Goal: Book appointment/travel/reservation

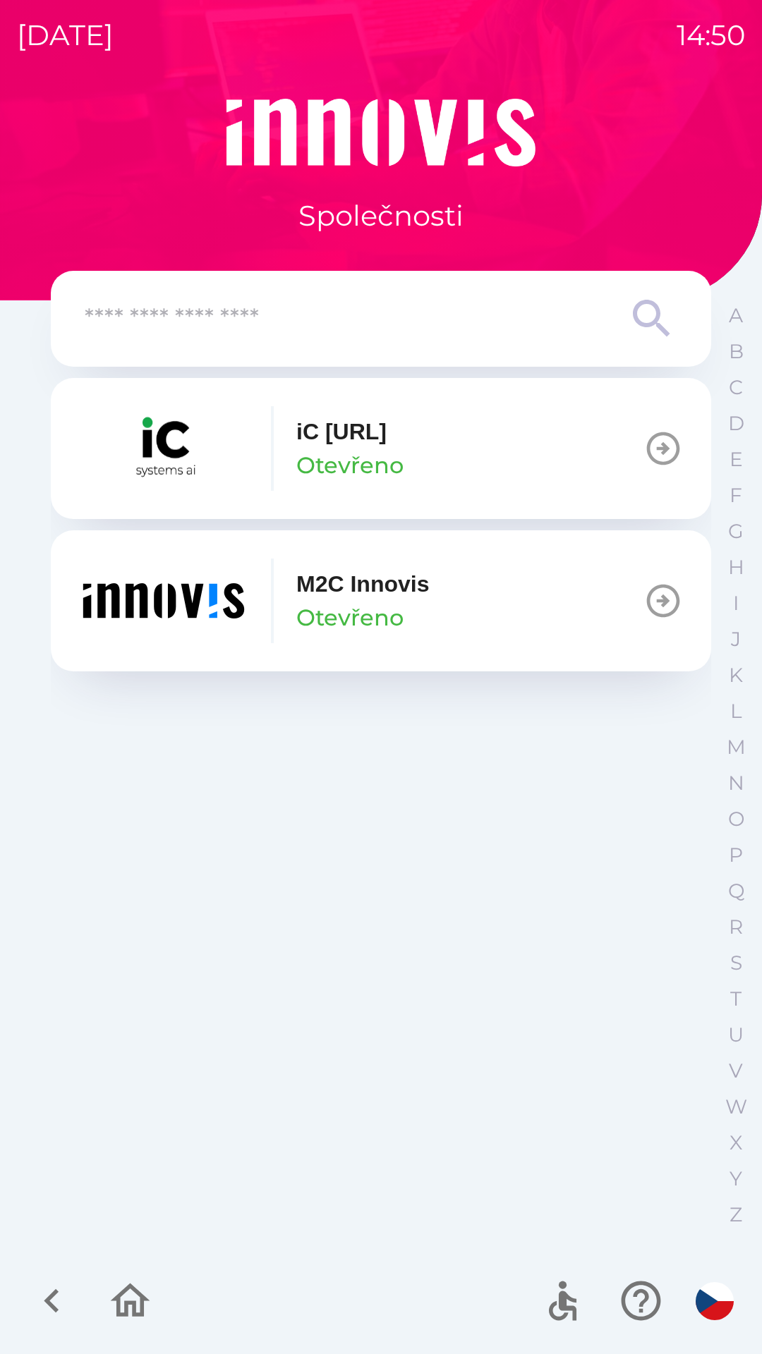
click at [402, 605] on p "Otevřeno" at bounding box center [349, 618] width 107 height 34
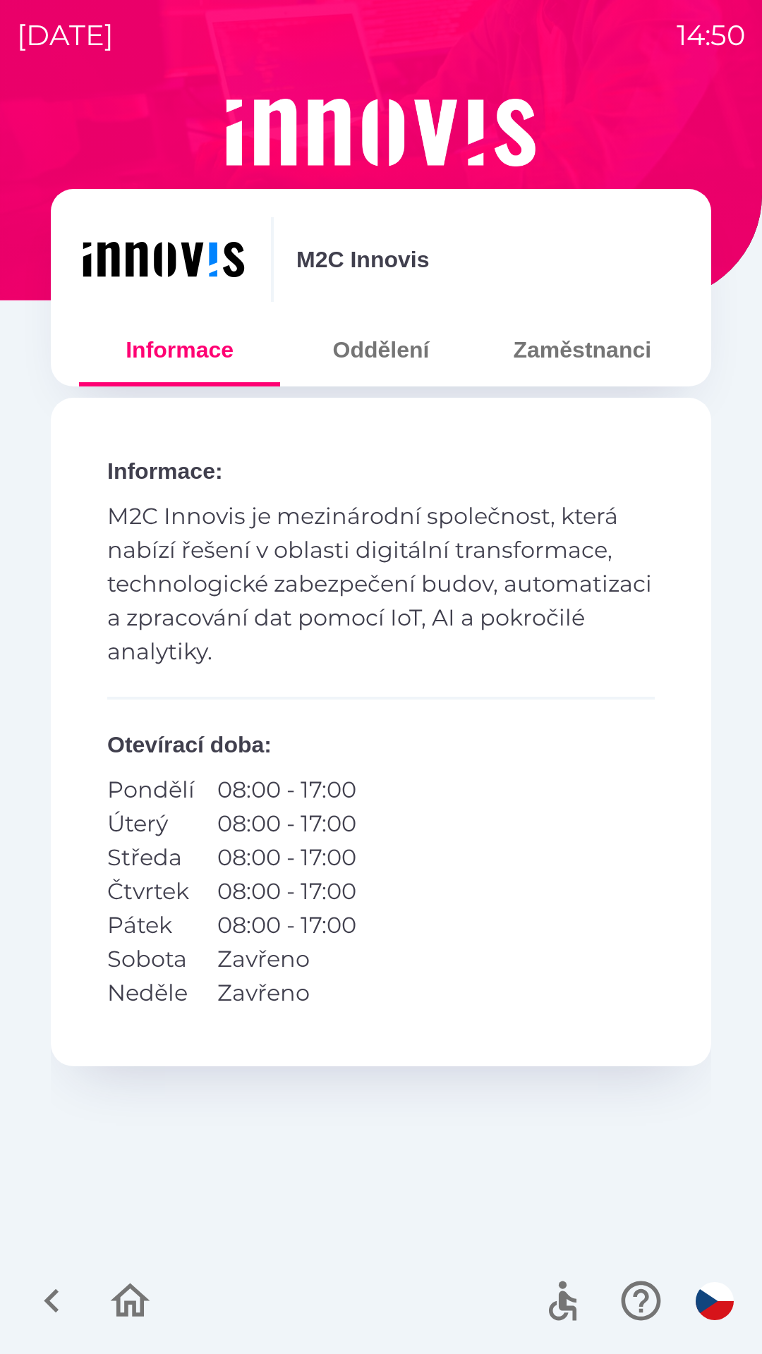
click at [388, 372] on button "Oddělení" at bounding box center [380, 349] width 201 height 51
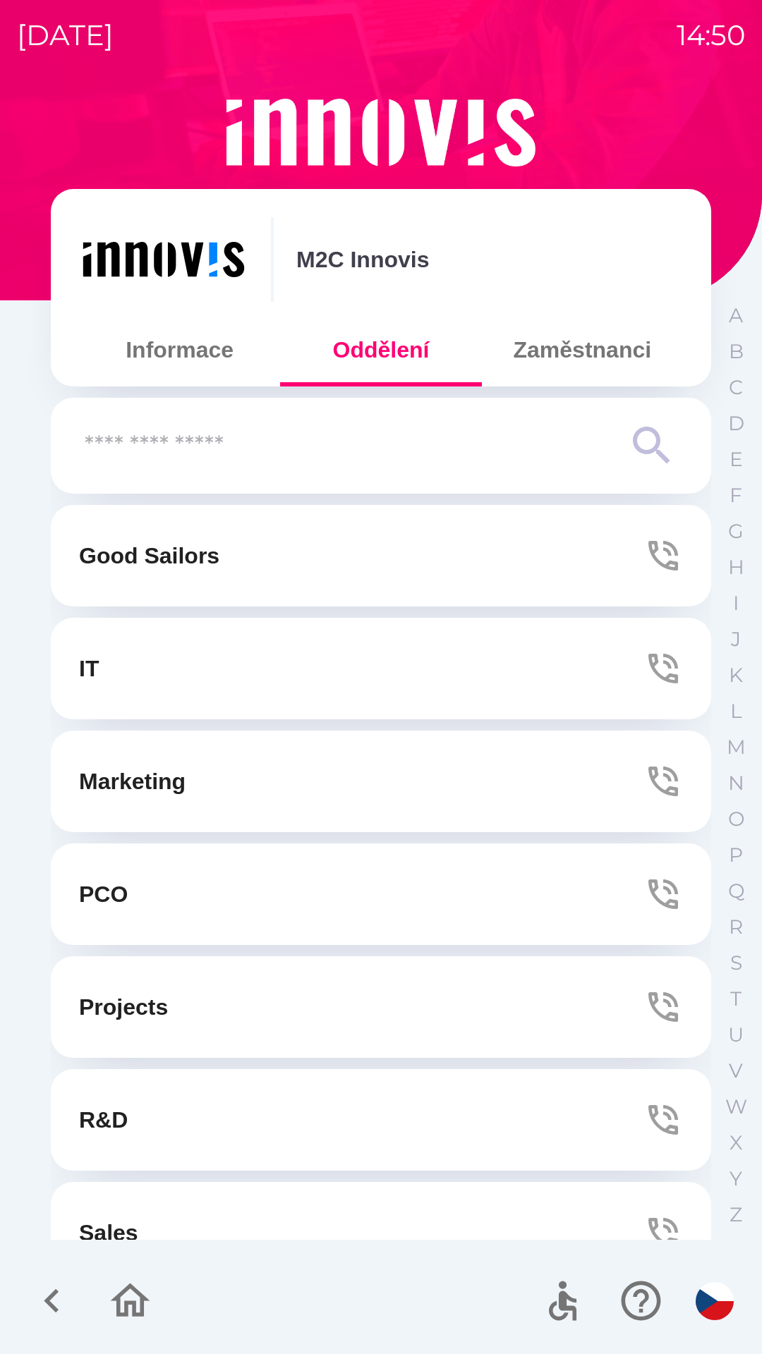
click at [195, 661] on button "IT" at bounding box center [381, 669] width 660 height 102
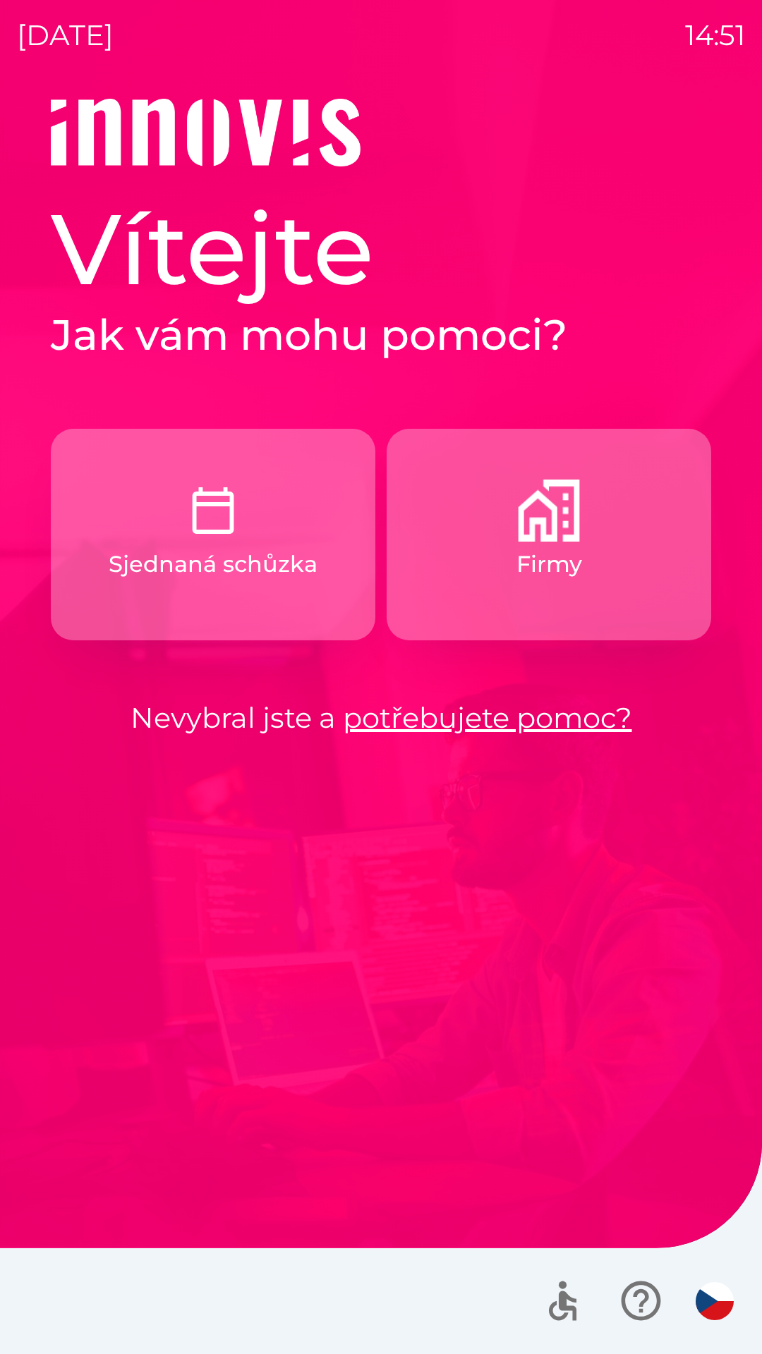
click at [511, 576] on button "Firmy" at bounding box center [549, 535] width 324 height 212
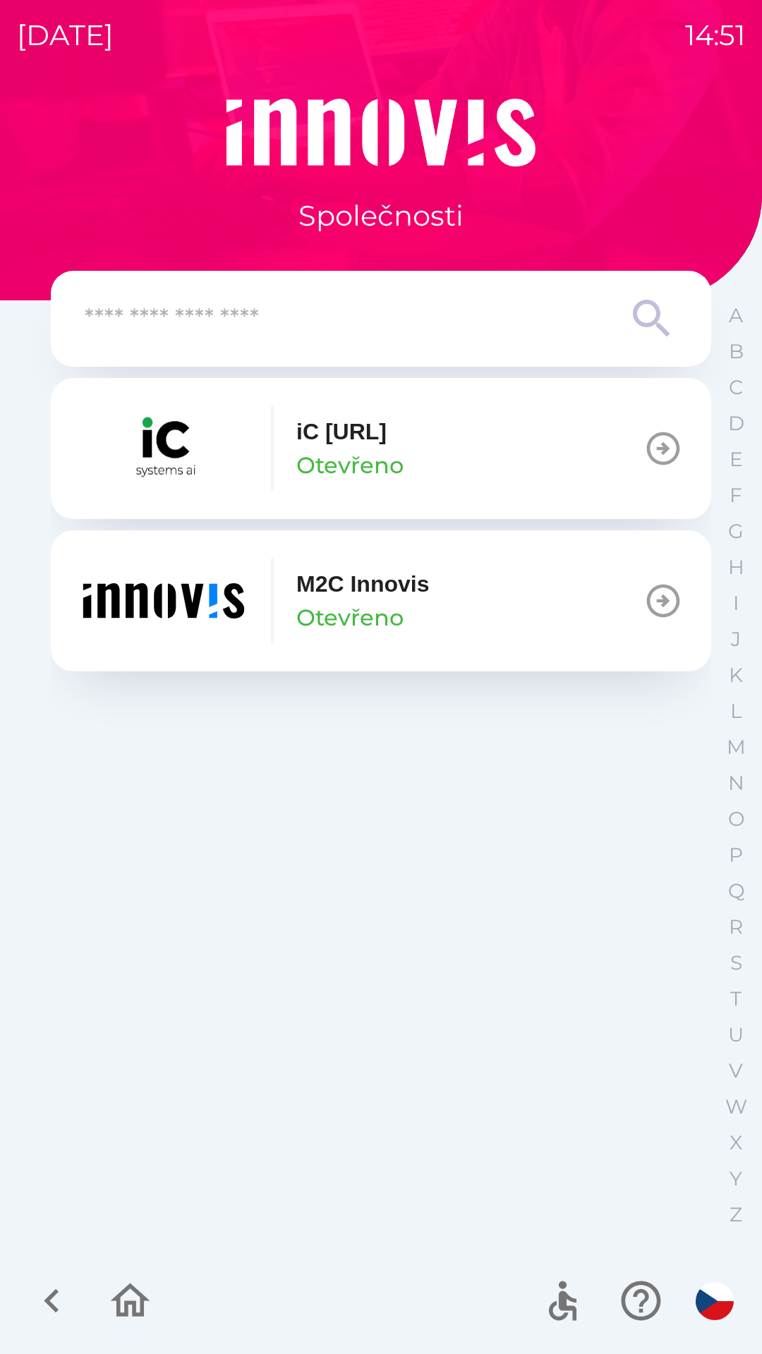
click at [317, 601] on p "Otevřeno" at bounding box center [349, 618] width 107 height 34
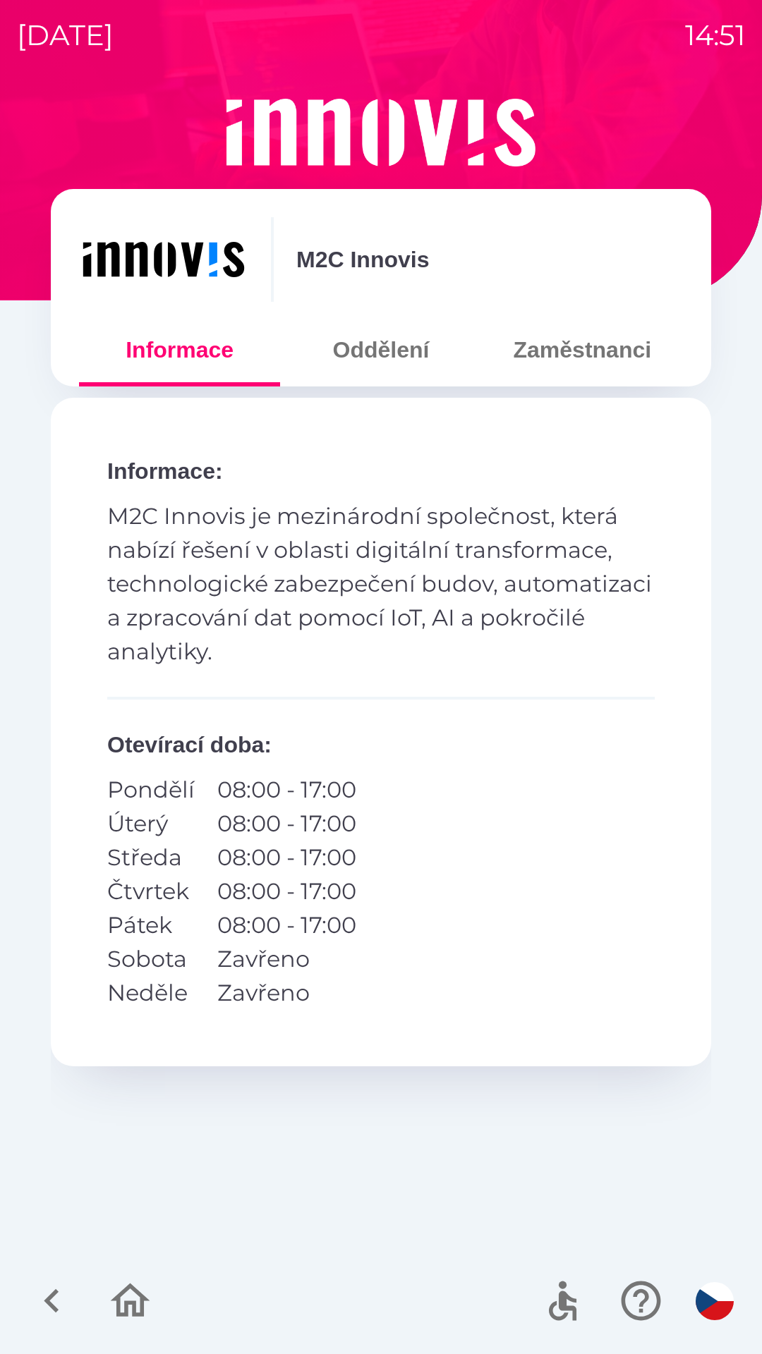
click at [370, 349] on button "Oddělení" at bounding box center [380, 349] width 201 height 51
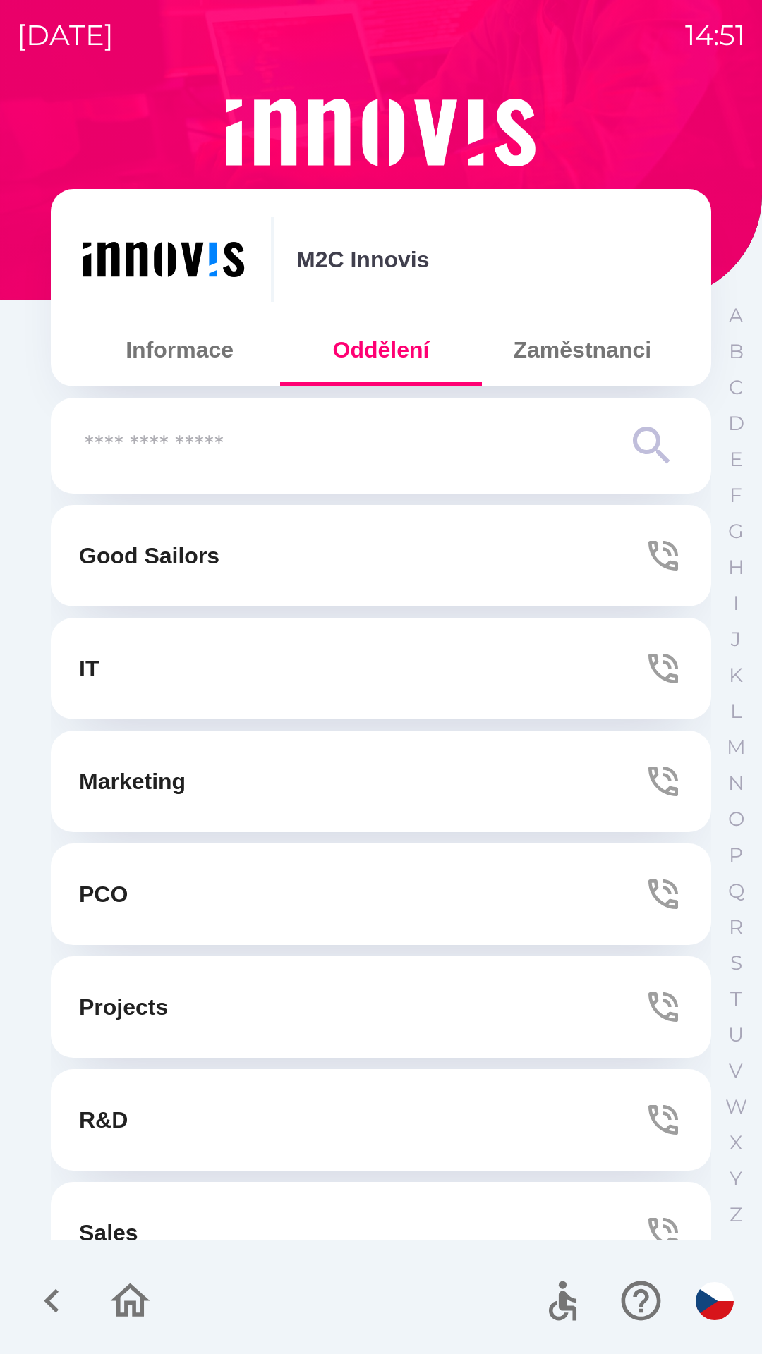
click at [142, 674] on button "IT" at bounding box center [381, 669] width 660 height 102
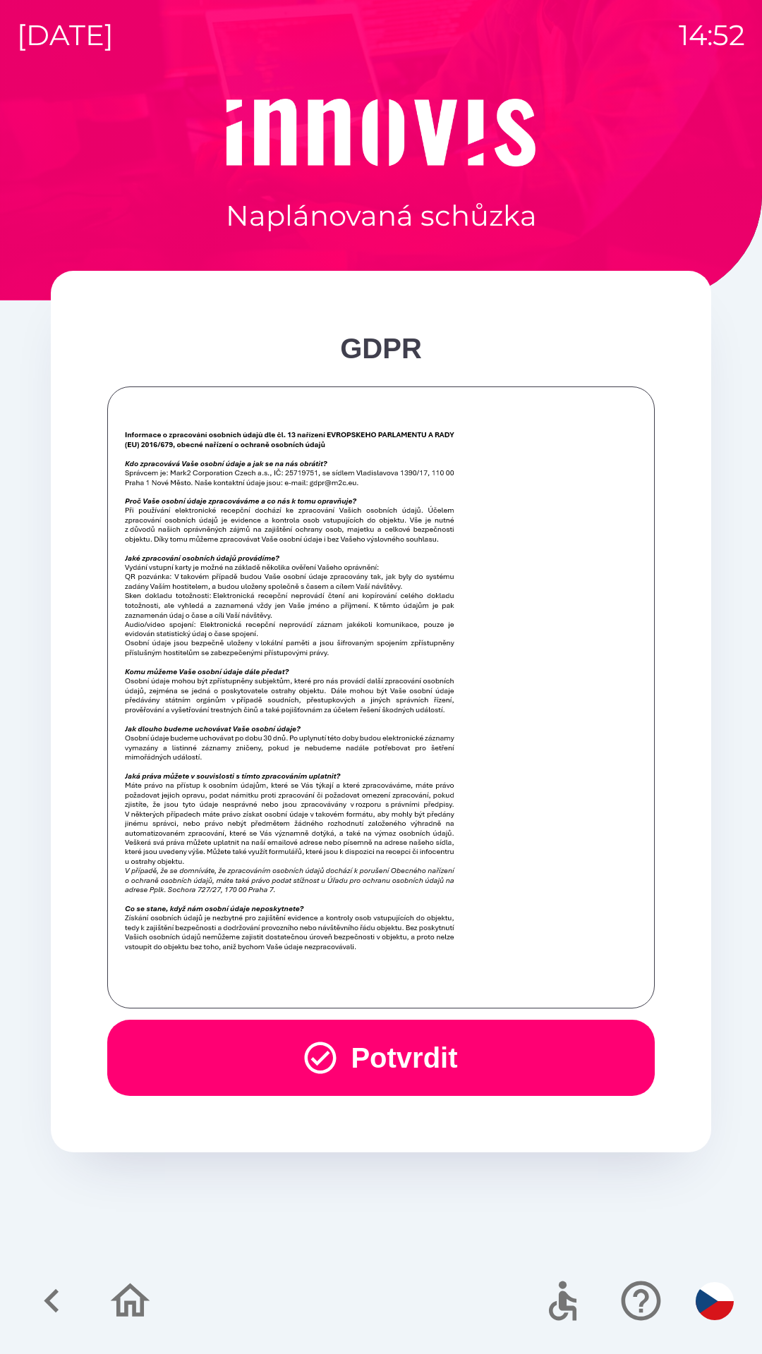
click at [384, 1054] on button "Potvrdit" at bounding box center [380, 1058] width 547 height 76
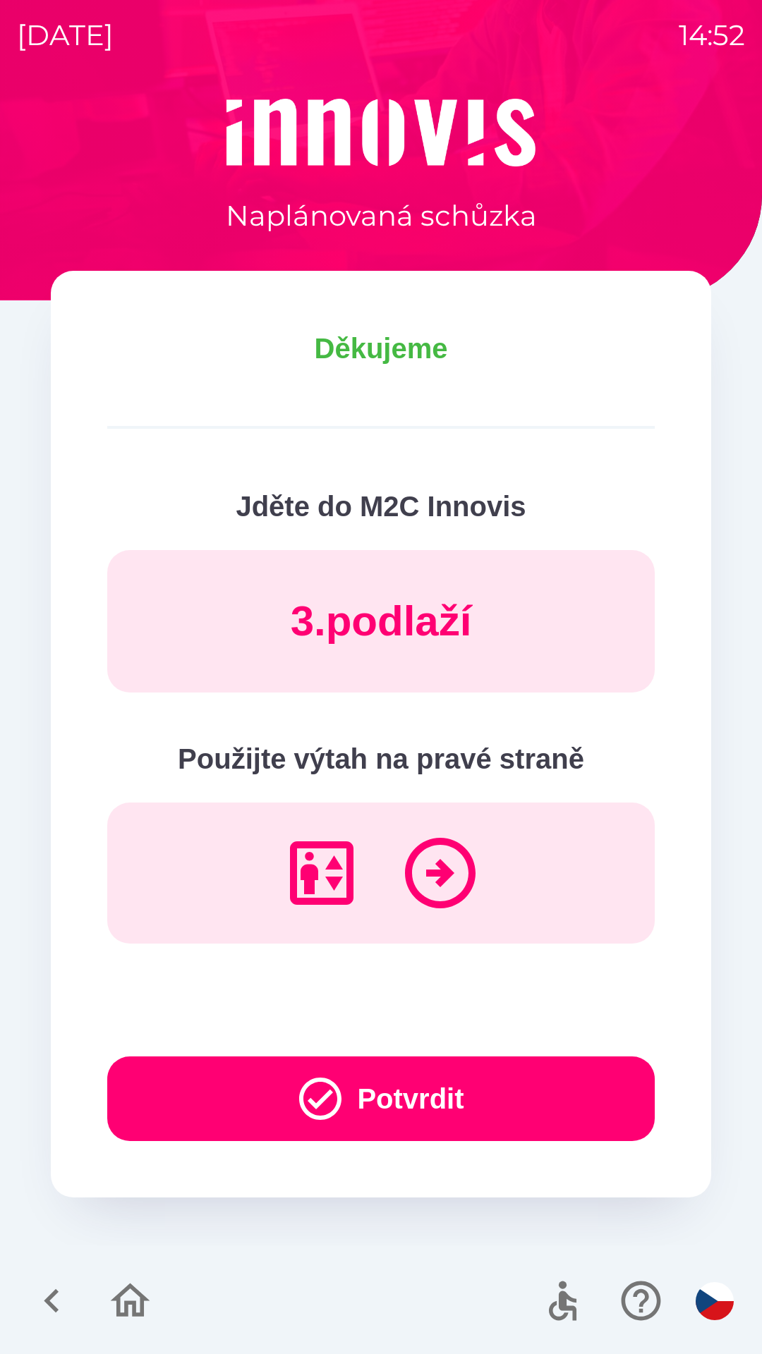
click at [356, 1097] on button "Potvrdit" at bounding box center [380, 1099] width 547 height 85
